Goal: Use online tool/utility: Utilize a website feature to perform a specific function

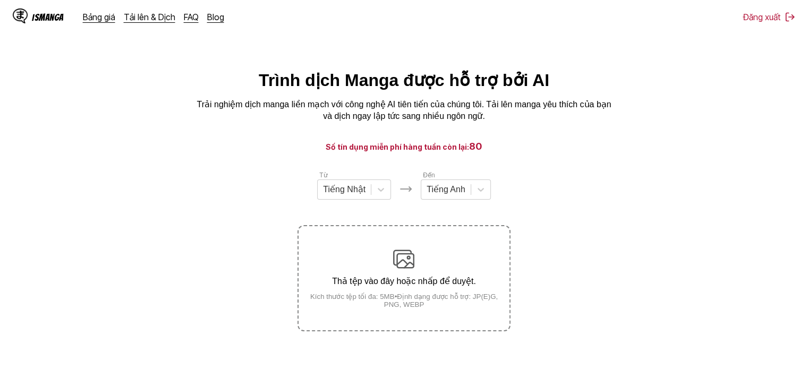
click at [374, 262] on div "Thả tệp vào đây hoặc nhấp để duyệt. Kích thước tệp tối đa: 5MB • Định dạng được…" at bounding box center [403, 279] width 210 height 60
click at [0, 0] on input "Thả tệp vào đây hoặc nhấp để duyệt. Kích thước tệp tối đa: 5MB • Định dạng được…" at bounding box center [0, 0] width 0 height 0
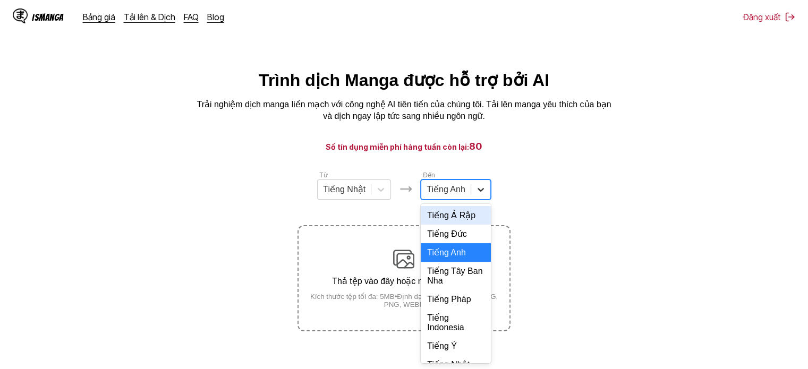
click at [482, 195] on icon at bounding box center [480, 189] width 11 height 11
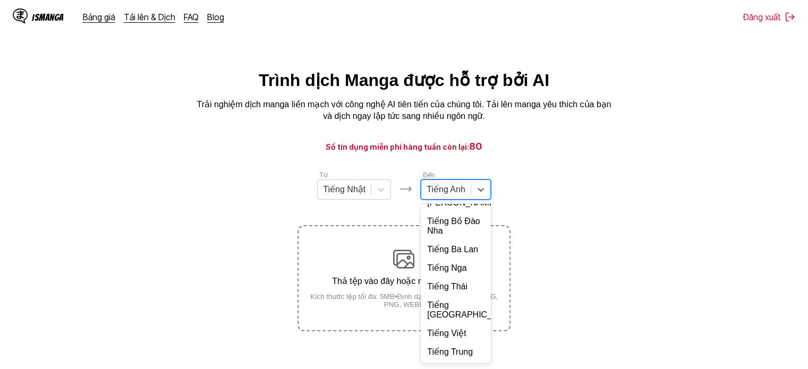
scroll to position [230, 0]
click at [457, 327] on div "Tiếng Việt" at bounding box center [456, 333] width 70 height 19
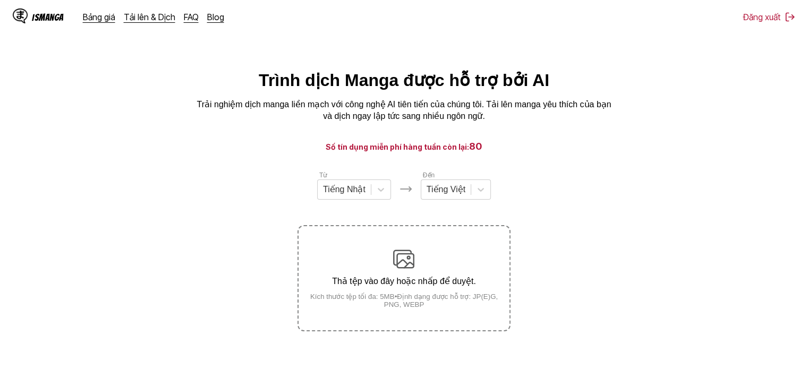
click at [431, 286] on p "Thả tệp vào đây hoặc nhấp để duyệt." at bounding box center [403, 281] width 210 height 10
click at [0, 0] on input "Thả tệp vào đây hoặc nhấp để duyệt. Kích thước tệp tối đa: 5MB • Định dạng được…" at bounding box center [0, 0] width 0 height 0
click at [446, 361] on button "Dịch" at bounding box center [403, 369] width 212 height 24
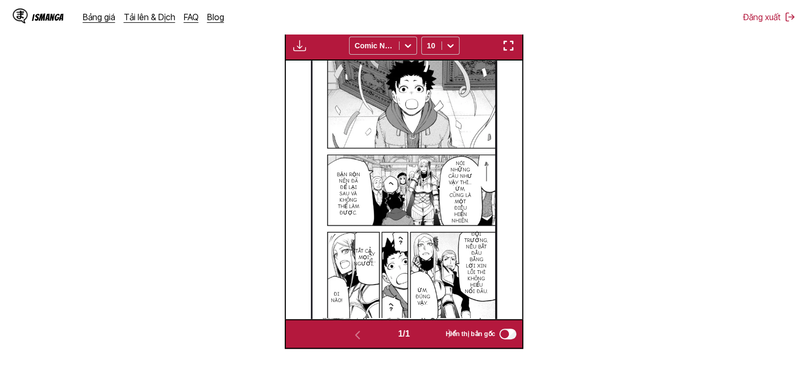
click at [511, 48] on img "button" at bounding box center [508, 45] width 13 height 13
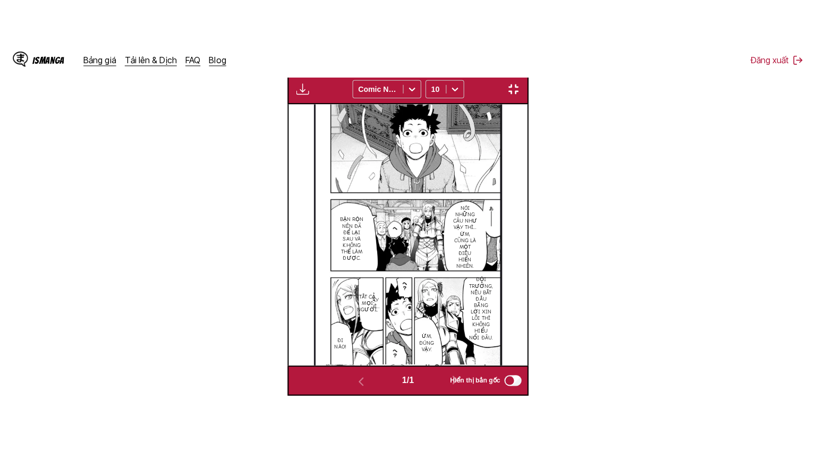
scroll to position [123, 0]
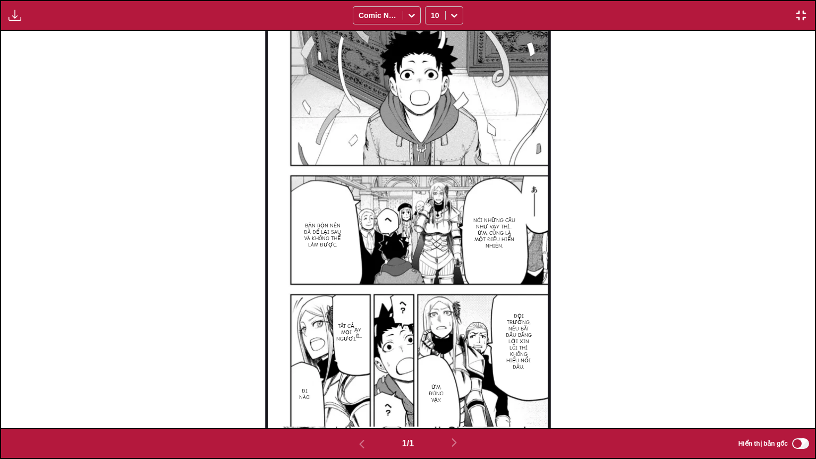
click at [13, 21] on img "button" at bounding box center [14, 15] width 13 height 13
click at [28, 24] on button "Bảng tải xuống" at bounding box center [44, 25] width 68 height 25
click at [803, 17] on img "button" at bounding box center [801, 15] width 13 height 13
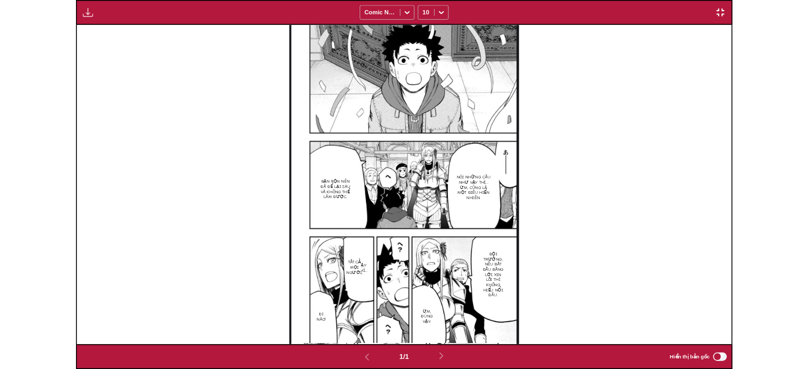
scroll to position [277, 0]
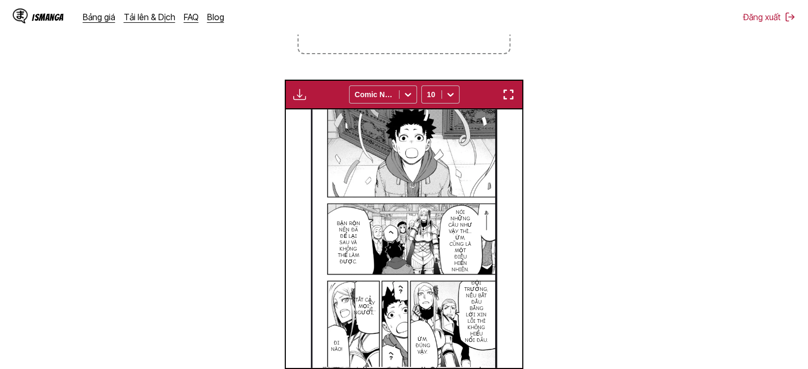
click at [412, 45] on label "Thả tệp vào đây hoặc nhấp để duyệt. Kích thước tệp tối đa: 5MB • Định dạng được…" at bounding box center [403, 1] width 210 height 104
click at [0, 0] on input "Thả tệp vào đây hoặc nhấp để duyệt. Kích thước tệp tối đa: 5MB • Định dạng được…" at bounding box center [0, 0] width 0 height 0
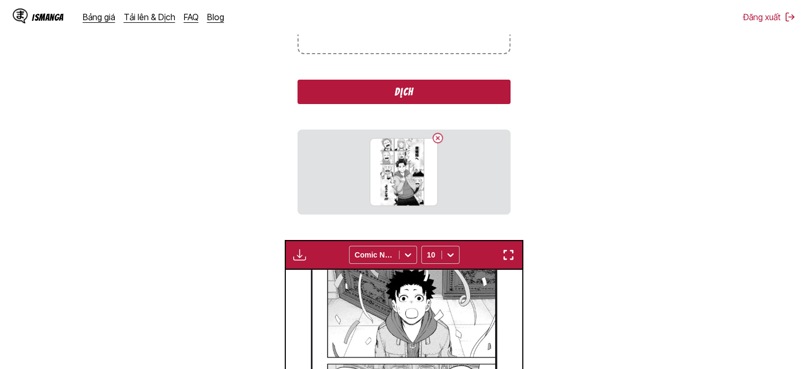
click at [412, 90] on button "Dịch" at bounding box center [403, 92] width 212 height 24
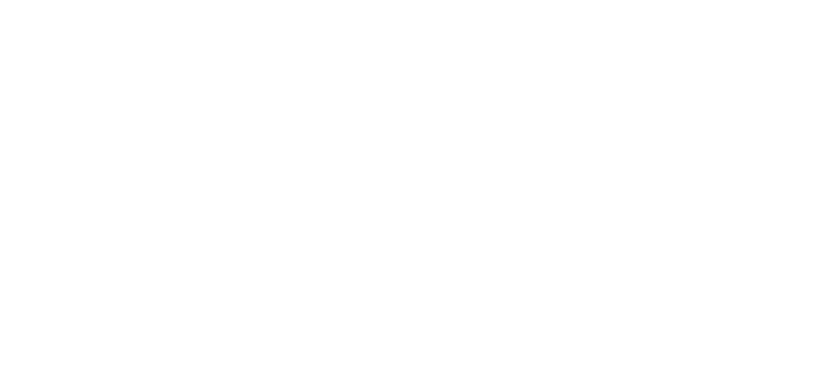
scroll to position [0, 0]
